Goal: Task Accomplishment & Management: Use online tool/utility

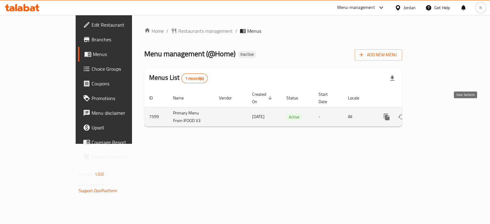
click at [435, 113] on icon "enhanced table" at bounding box center [431, 116] width 7 height 7
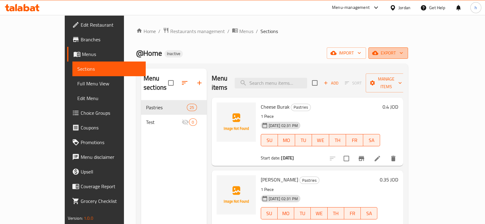
click at [403, 54] on span "export" at bounding box center [388, 53] width 30 height 8
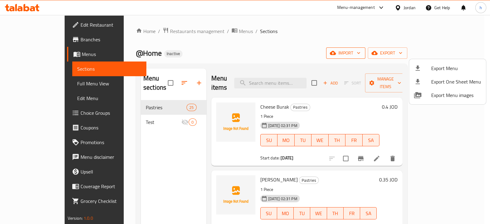
drag, startPoint x: 434, startPoint y: 35, endPoint x: 398, endPoint y: 49, distance: 38.7
click at [398, 49] on div at bounding box center [245, 112] width 490 height 224
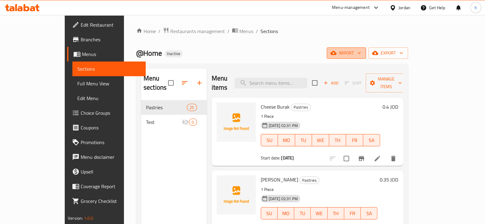
click at [366, 49] on button "import" at bounding box center [345, 53] width 39 height 11
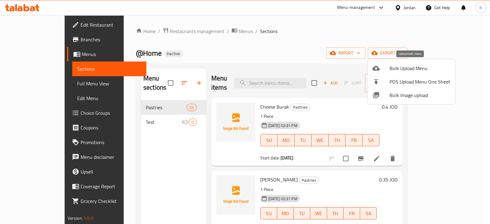
click at [405, 67] on span "Bulk Upload Menu" at bounding box center [420, 68] width 61 height 7
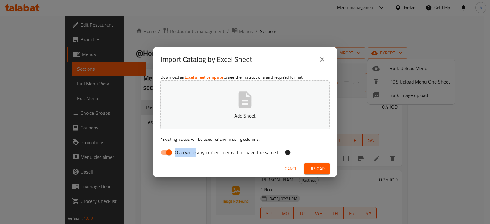
drag, startPoint x: 195, startPoint y: 152, endPoint x: 174, endPoint y: 152, distance: 20.8
click at [174, 152] on label "Overwrite any current items that have the same ID." at bounding box center [219, 153] width 125 height 12
copy label "Overwrite"
